Goal: Task Accomplishment & Management: Complete application form

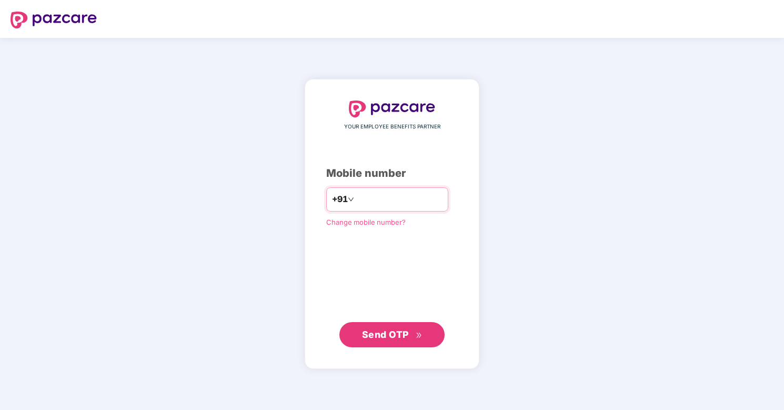
type input "**********"
click at [389, 335] on span "Send OTP" at bounding box center [385, 334] width 47 height 11
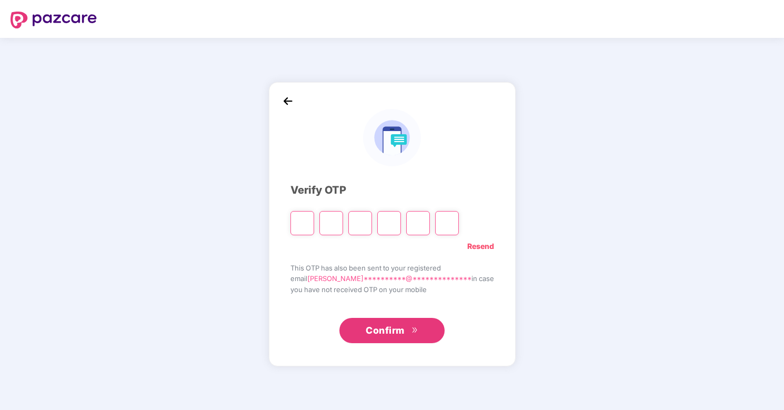
type input "*"
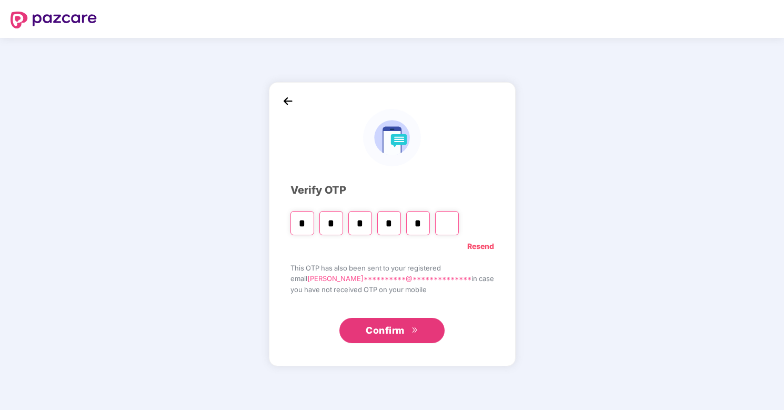
type input "*"
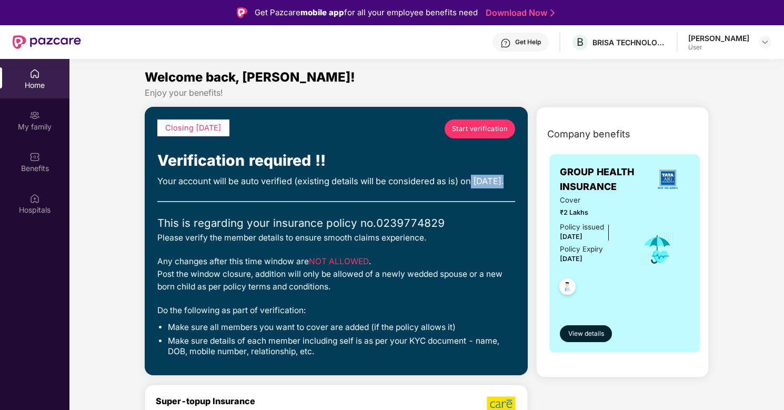
drag, startPoint x: 159, startPoint y: 195, endPoint x: 216, endPoint y: 199, distance: 57.0
click at [216, 188] on div "Your account will be auto verified (existing details will be considered as is) …" at bounding box center [336, 182] width 358 height 14
click at [215, 188] on div "Your account will be auto verified (existing details will be considered as is) …" at bounding box center [336, 182] width 358 height 14
click at [468, 131] on span "Start verification" at bounding box center [480, 129] width 56 height 11
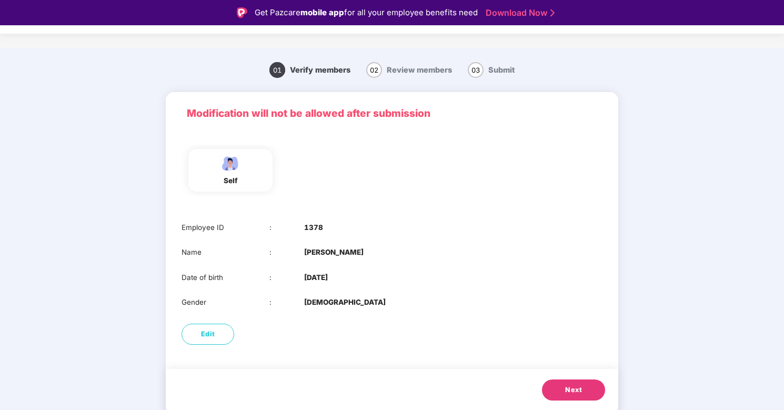
scroll to position [7, 0]
click at [574, 386] on span "Next" at bounding box center [573, 391] width 17 height 11
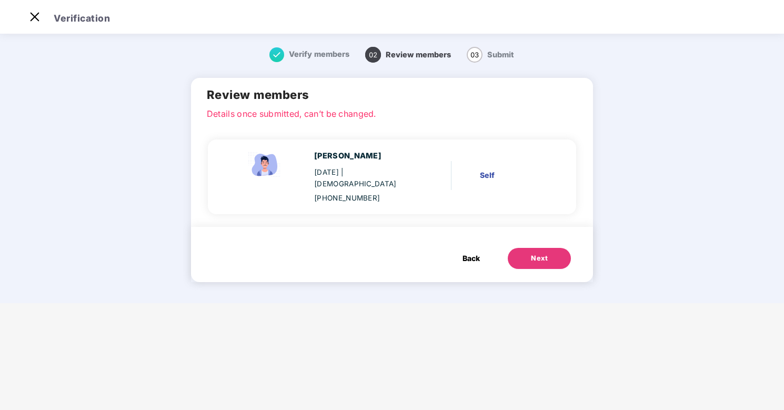
scroll to position [0, 0]
click at [540, 253] on div "Next" at bounding box center [539, 258] width 17 height 11
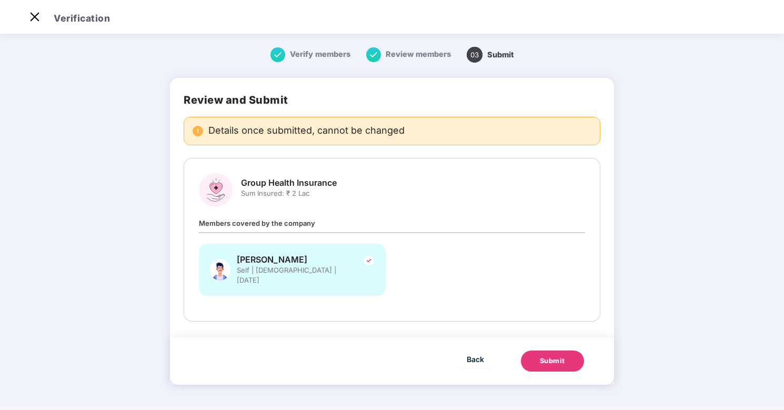
scroll to position [25, 0]
drag, startPoint x: 292, startPoint y: 194, endPoint x: 316, endPoint y: 194, distance: 23.7
click at [316, 194] on span "Sum Insured: ₹ 2 Lac" at bounding box center [289, 193] width 96 height 10
click at [545, 356] on div "Submit" at bounding box center [552, 361] width 25 height 11
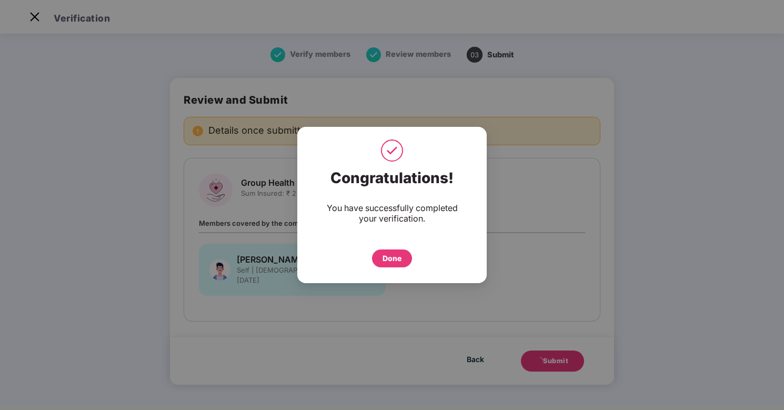
click at [402, 258] on div "Done" at bounding box center [392, 259] width 19 height 12
